Goal: Navigation & Orientation: Find specific page/section

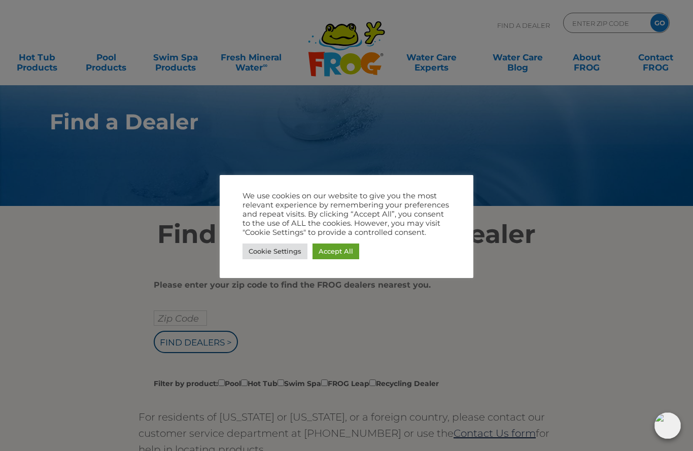
click at [601, 179] on div at bounding box center [346, 225] width 693 height 451
click at [601, 176] on div at bounding box center [346, 225] width 693 height 451
click at [590, 185] on div at bounding box center [346, 225] width 693 height 451
click at [582, 190] on div at bounding box center [346, 225] width 693 height 451
click at [582, 213] on div at bounding box center [346, 225] width 693 height 451
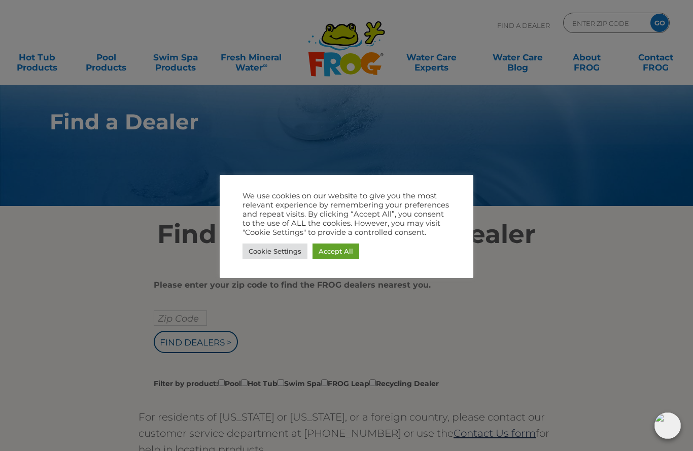
click at [271, 252] on link "Cookie Settings" at bounding box center [274, 251] width 65 height 16
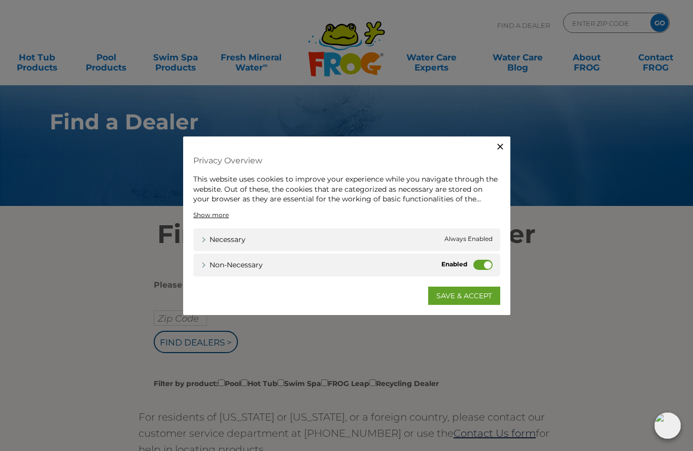
click at [504, 149] on icon "button" at bounding box center [500, 146] width 10 height 10
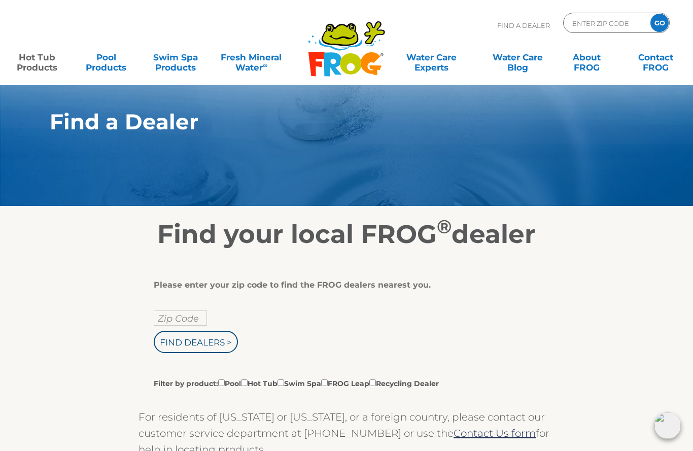
click at [36, 50] on link "Hot Tub Products" at bounding box center [37, 57] width 54 height 20
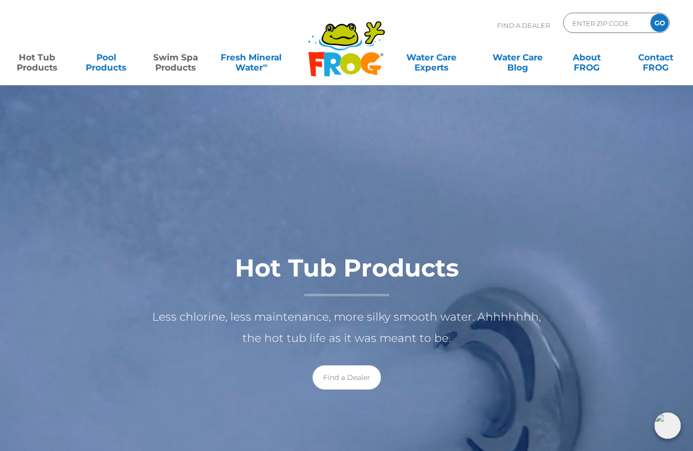
click at [171, 59] on link "Swim Spa Products" at bounding box center [176, 57] width 54 height 20
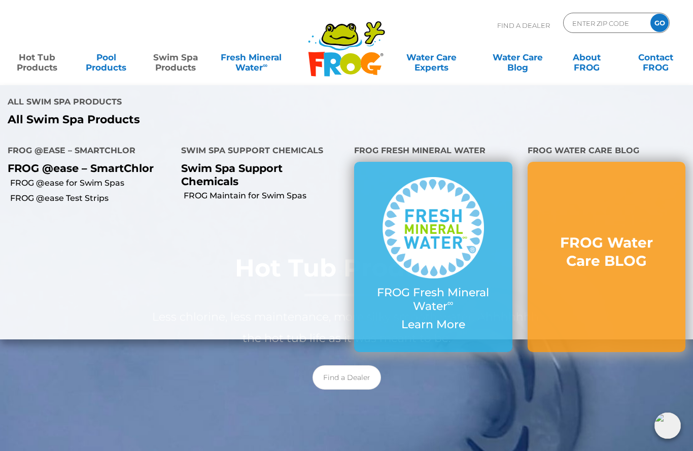
click at [167, 59] on link "Swim Spa Products" at bounding box center [176, 57] width 54 height 20
